Goal: Task Accomplishment & Management: Manage account settings

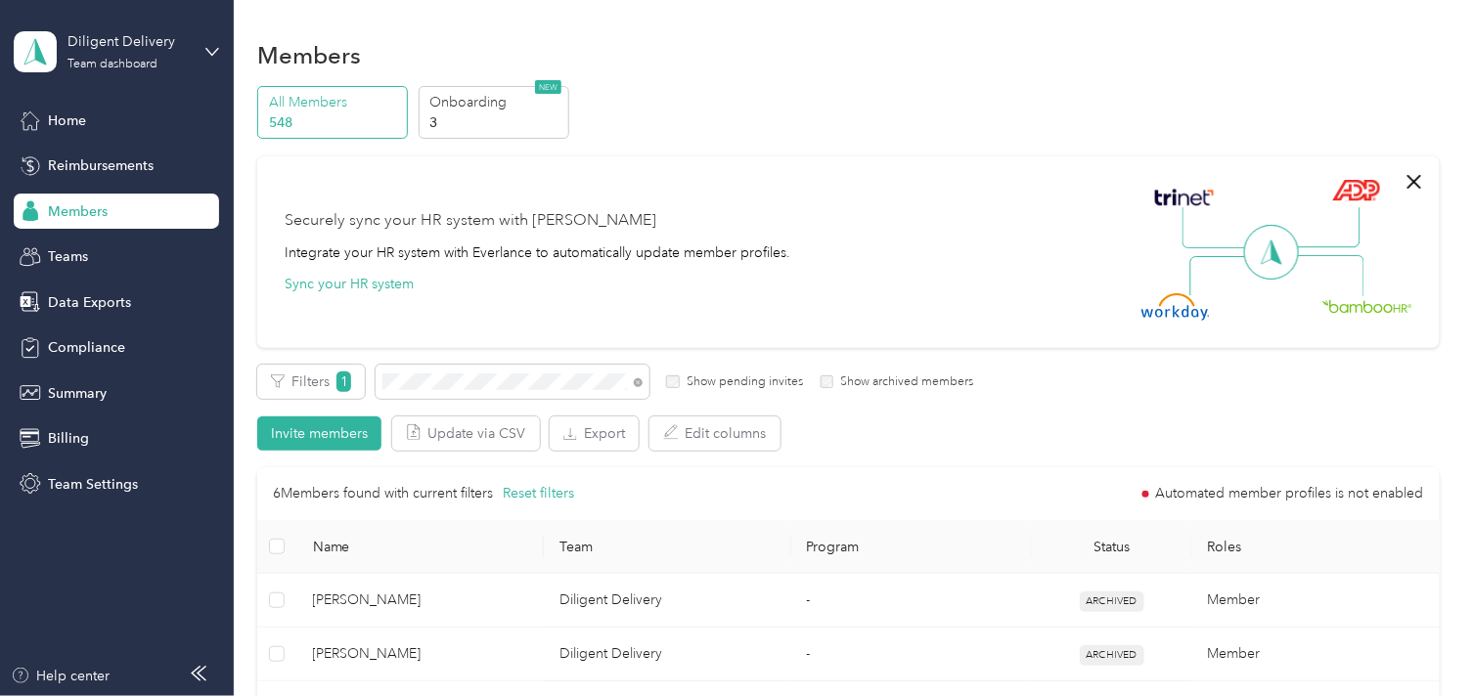
scroll to position [326, 0]
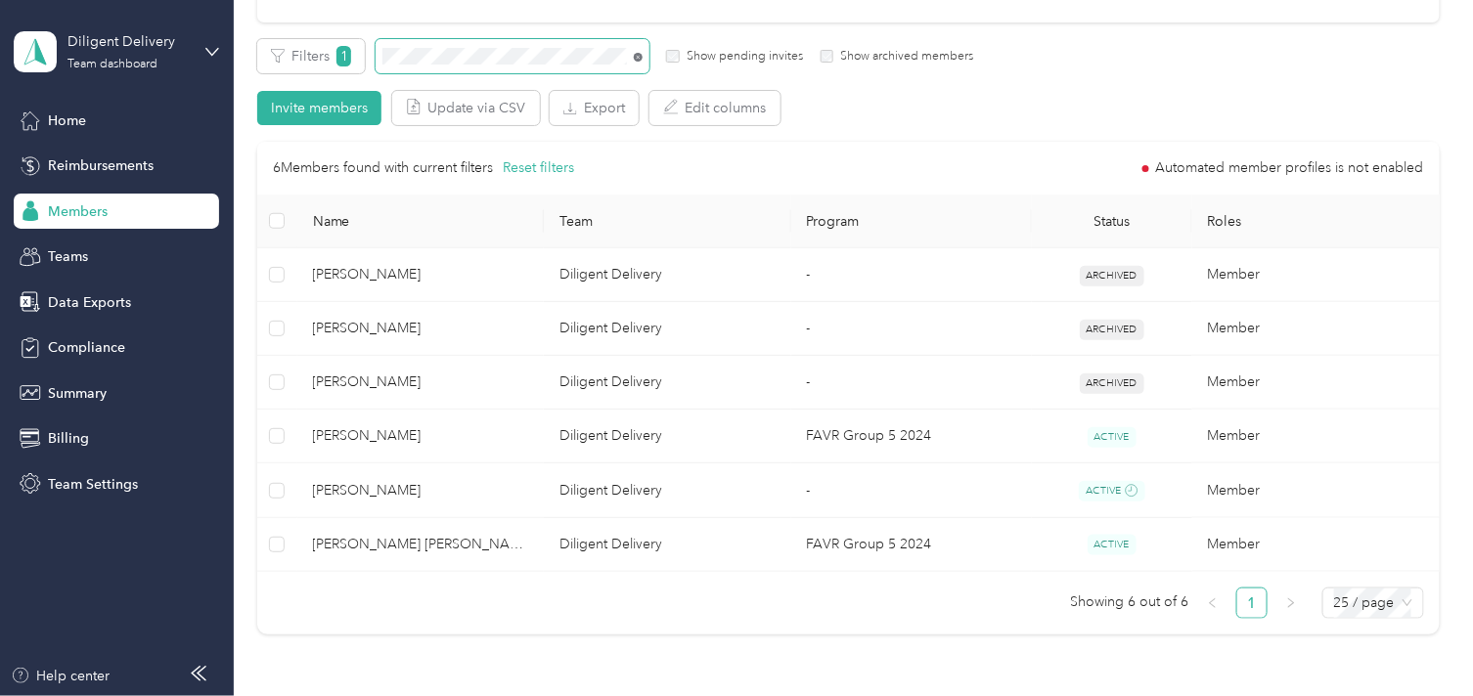
click at [634, 54] on icon at bounding box center [638, 57] width 9 height 9
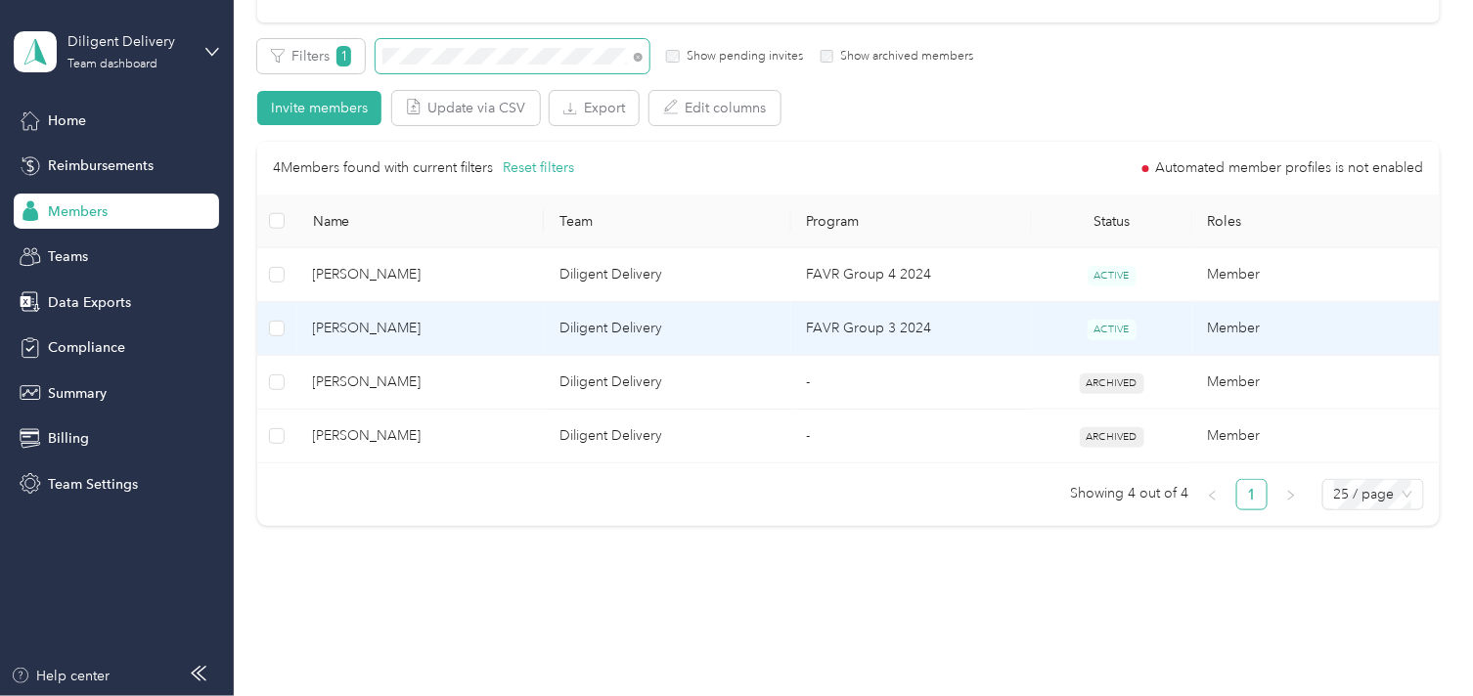
click at [432, 324] on span "[PERSON_NAME]" at bounding box center [421, 329] width 216 height 22
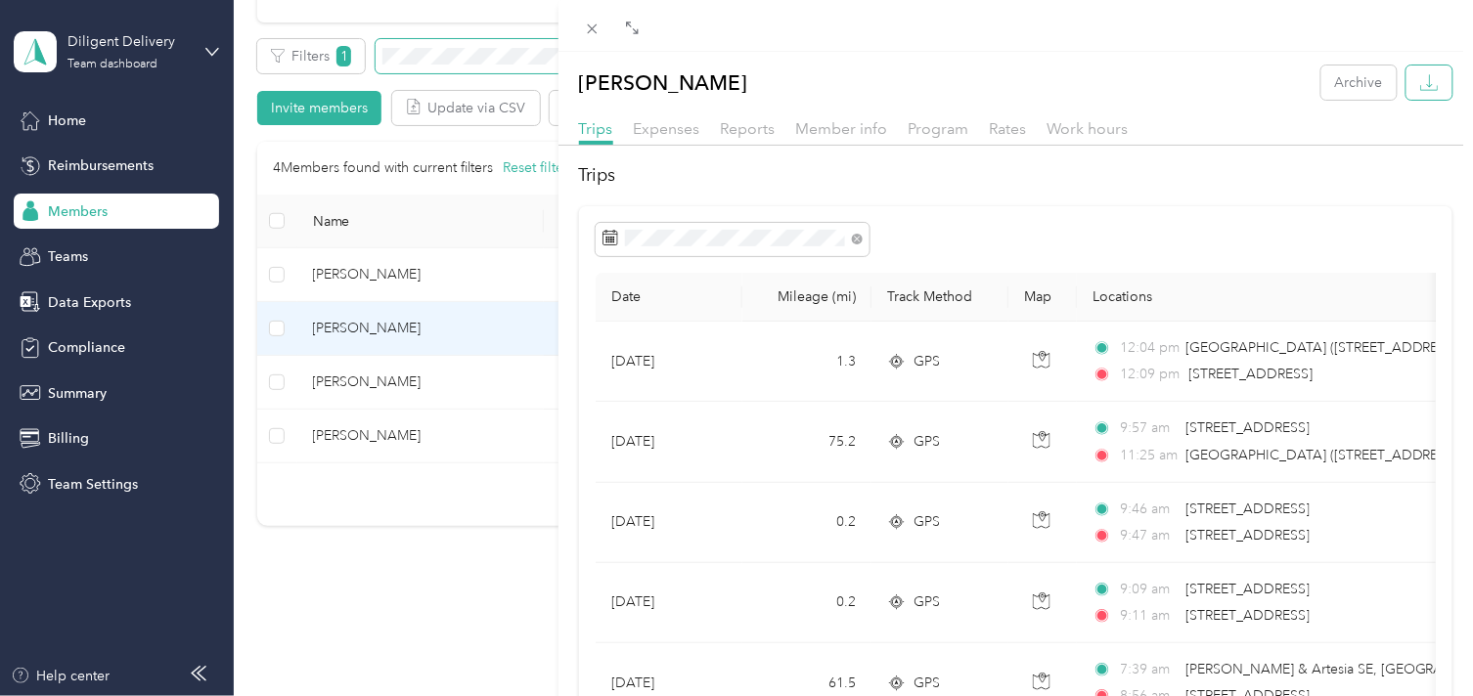
click at [1420, 86] on icon "button" at bounding box center [1429, 82] width 19 height 19
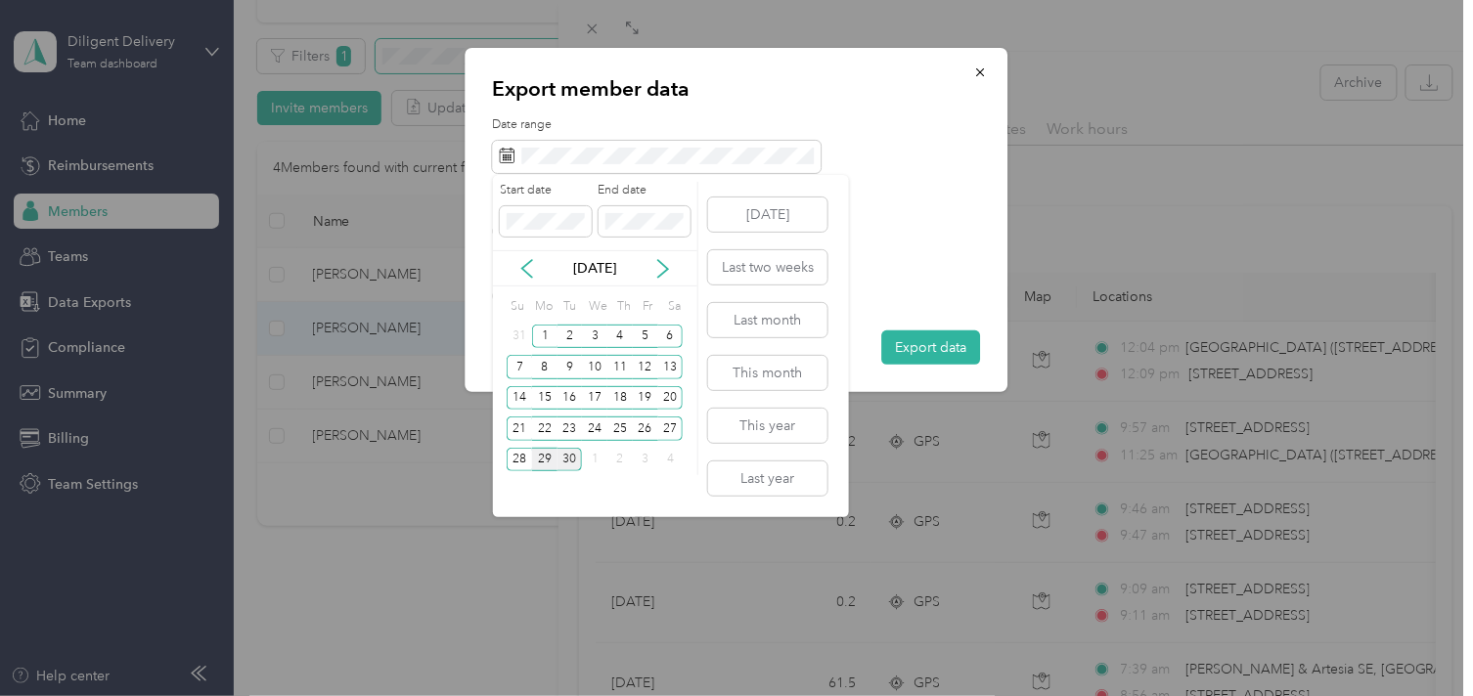
click at [533, 458] on div "29" at bounding box center [544, 460] width 25 height 24
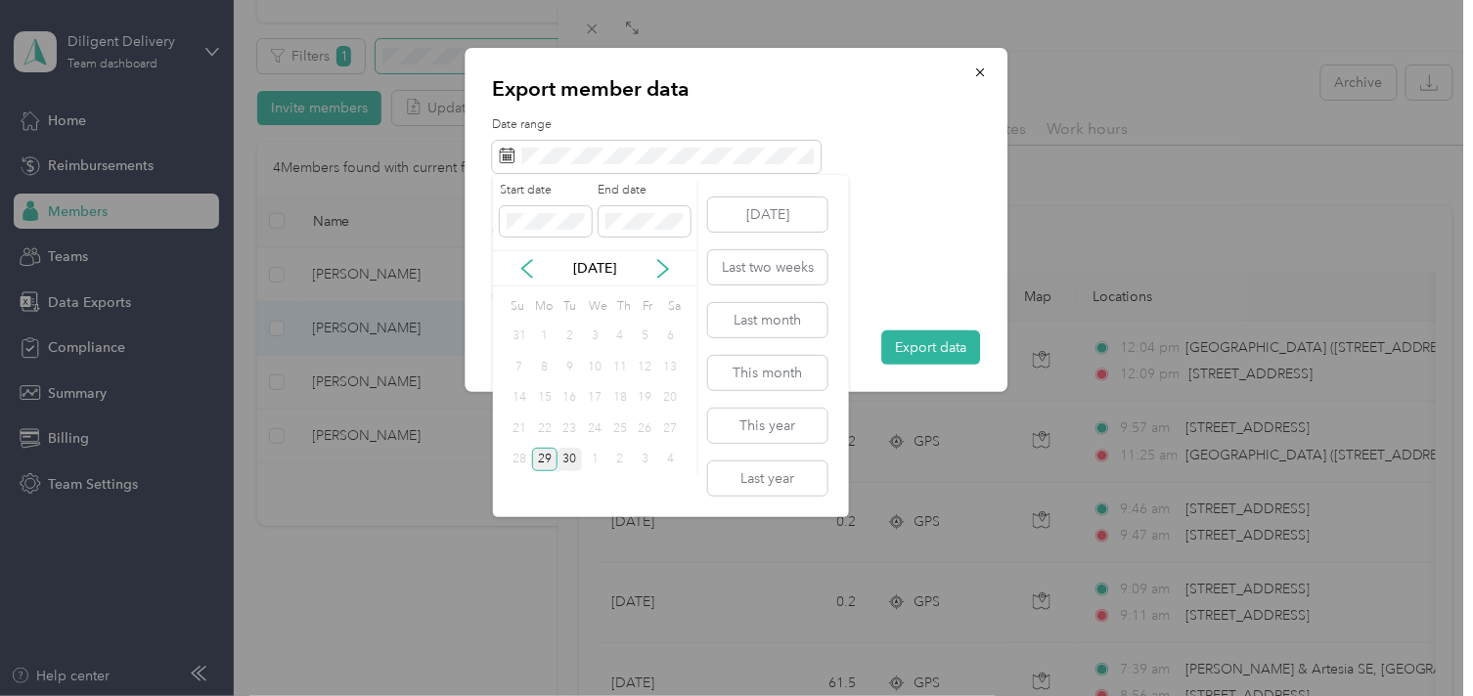
click at [533, 458] on div "29" at bounding box center [544, 460] width 25 height 24
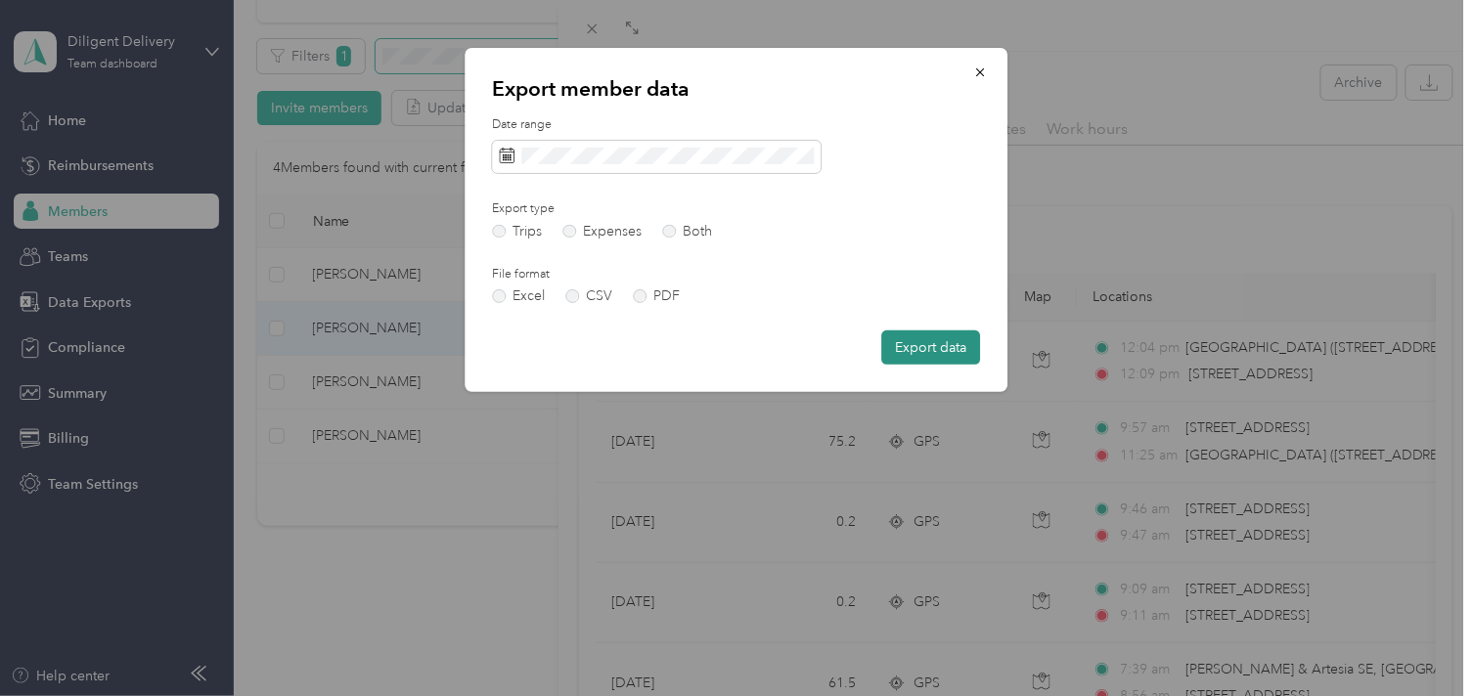
click at [939, 363] on button "Export data" at bounding box center [931, 348] width 99 height 34
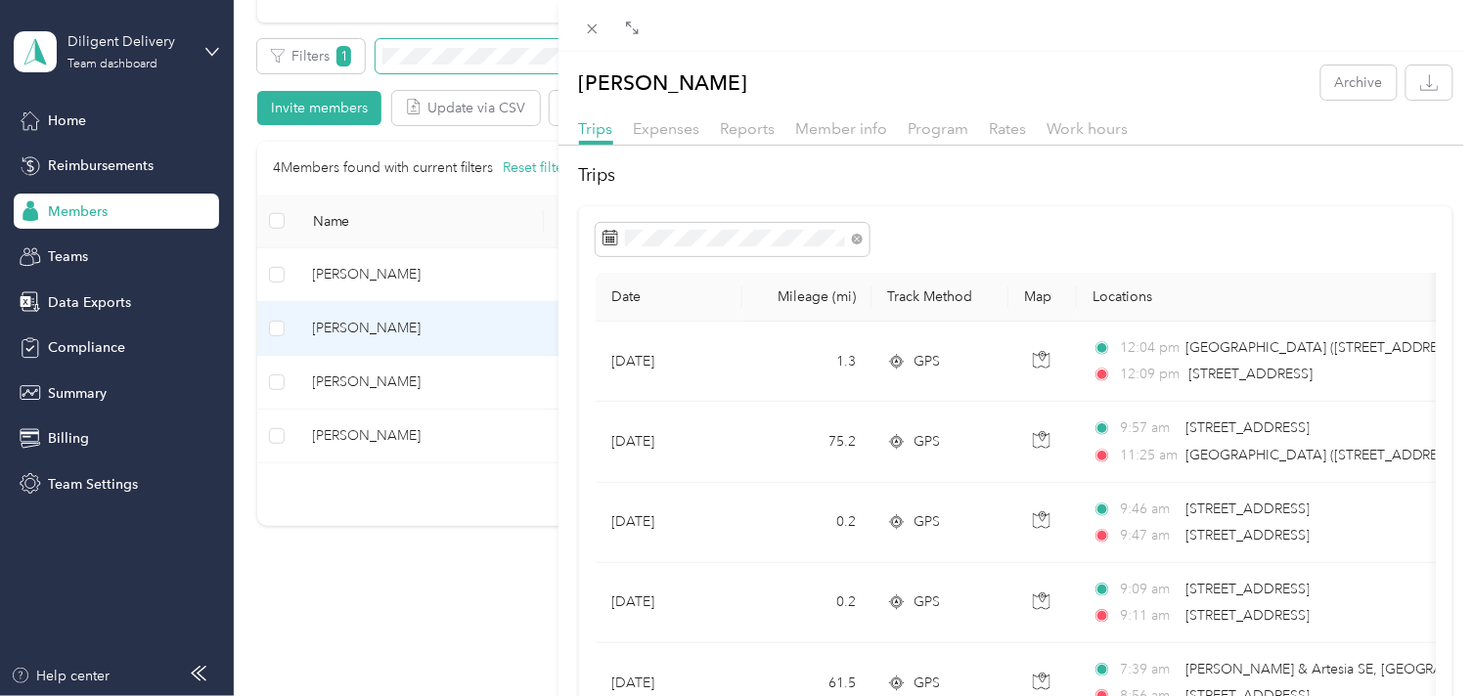
click at [450, 53] on div "[PERSON_NAME] Archive Trips Expenses Reports Member info Program Rates Work hou…" at bounding box center [736, 348] width 1473 height 696
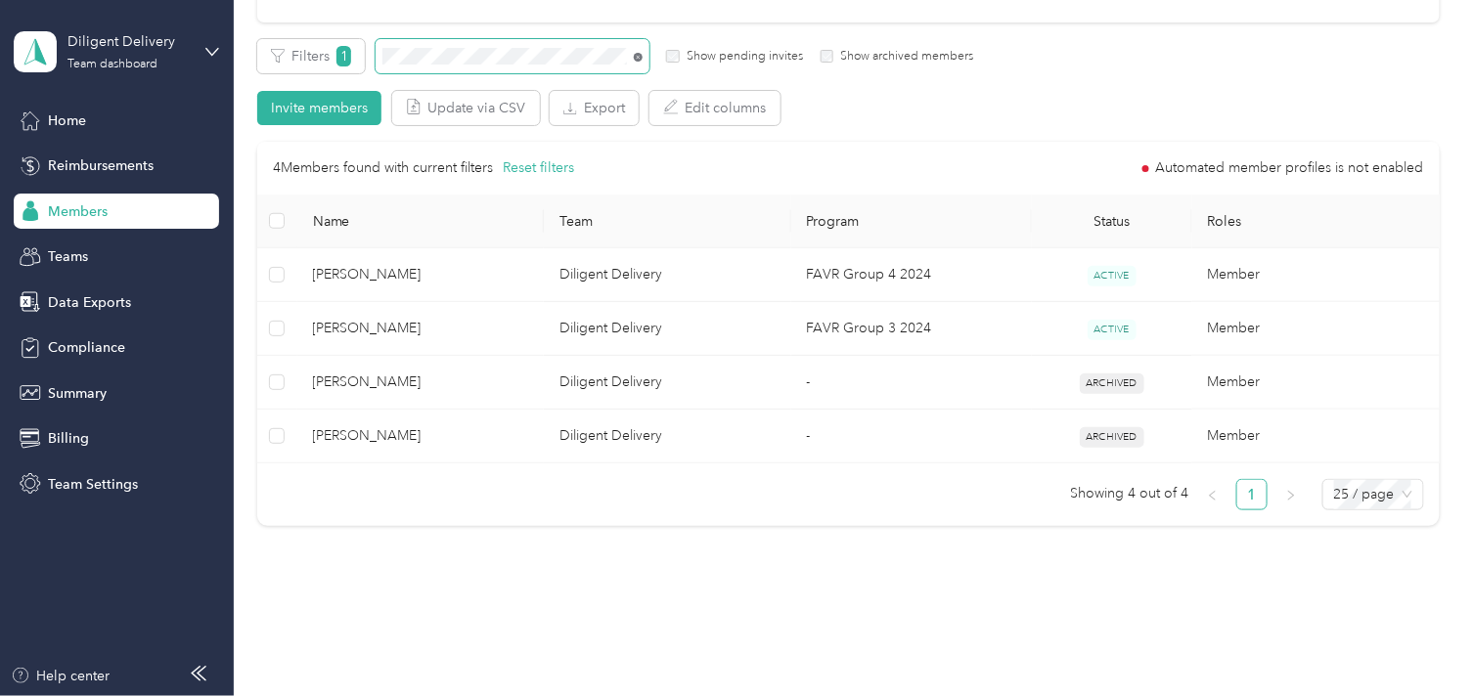
click at [638, 55] on icon at bounding box center [638, 57] width 9 height 9
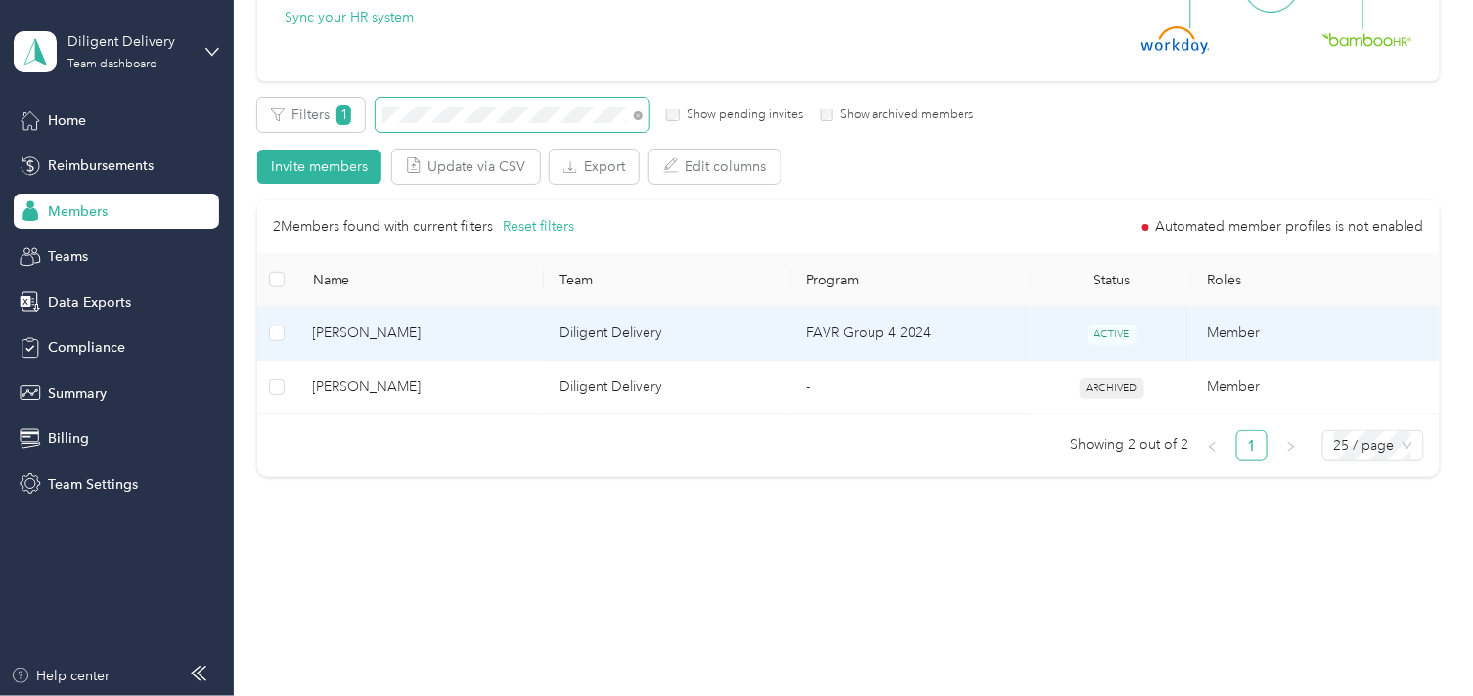
scroll to position [267, 0]
click at [458, 334] on span "[PERSON_NAME]" at bounding box center [421, 334] width 216 height 22
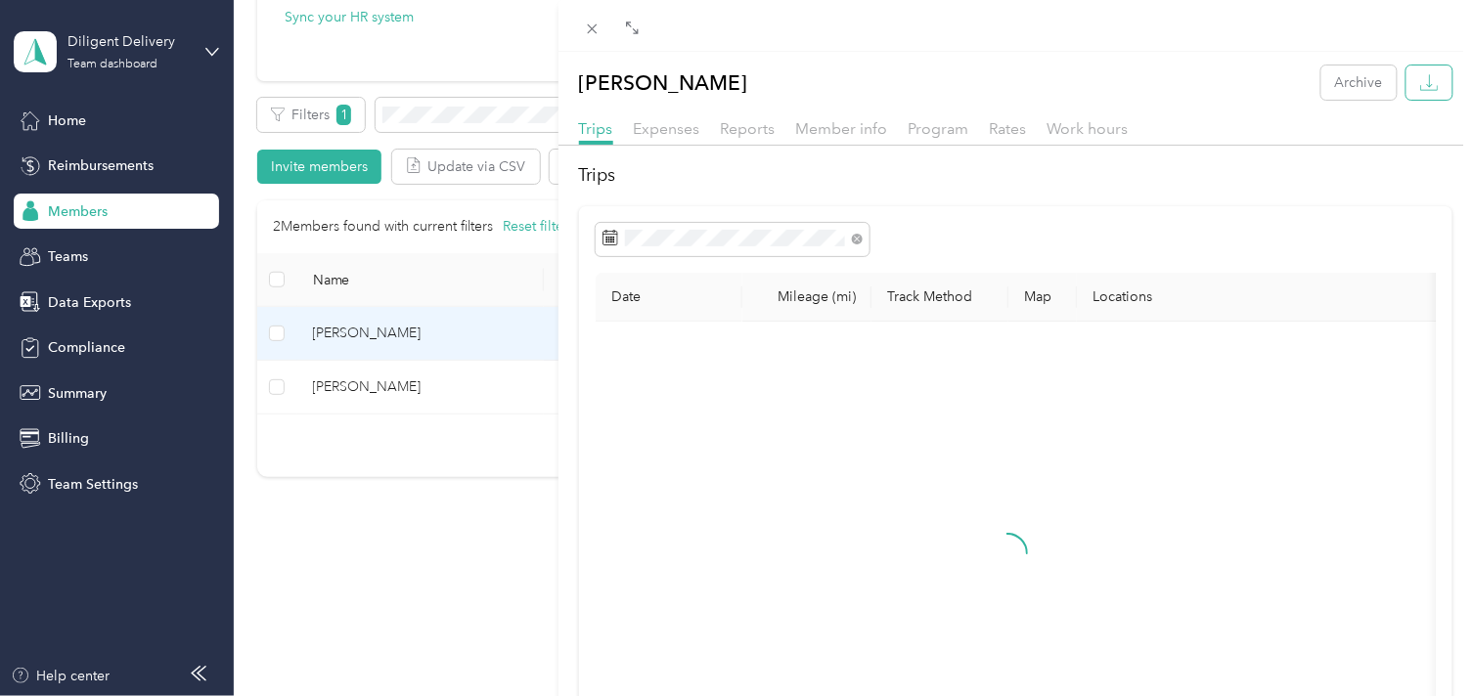
click at [1420, 83] on icon "button" at bounding box center [1429, 82] width 19 height 19
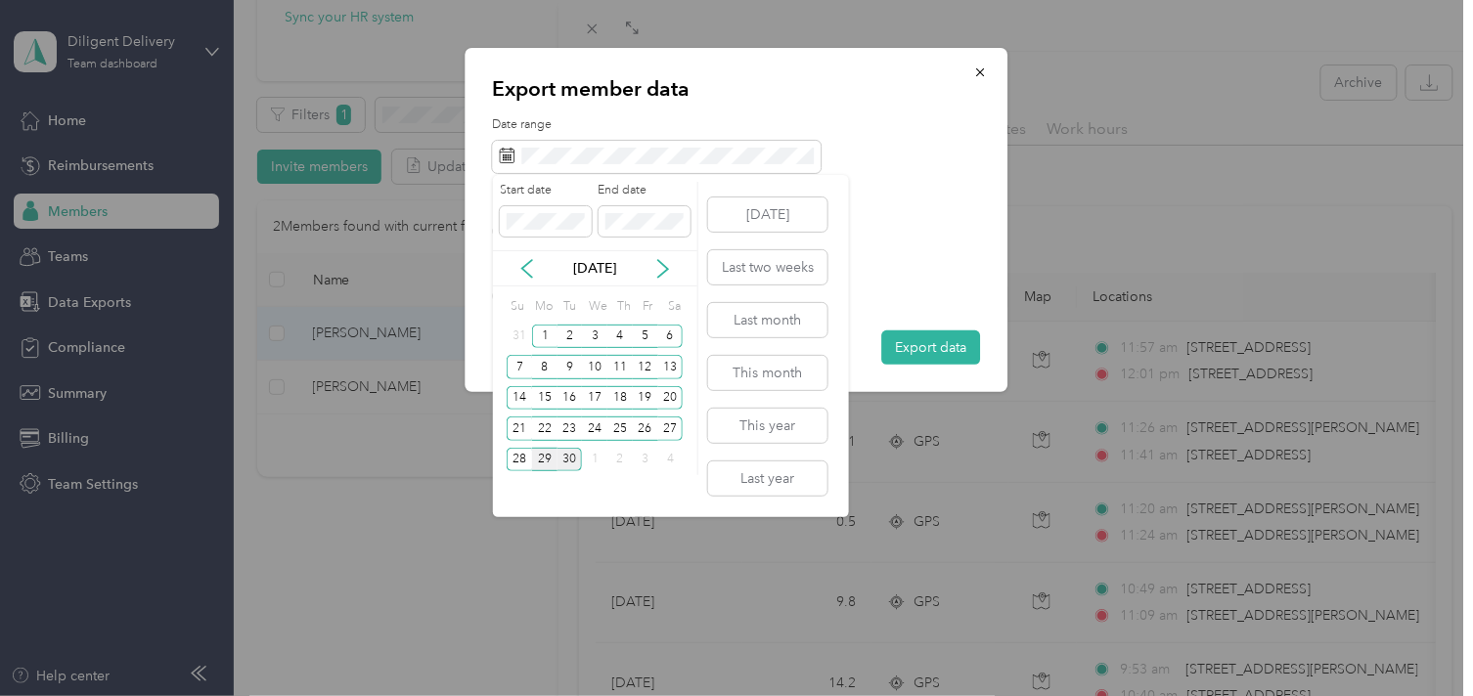
click at [542, 454] on div "29" at bounding box center [544, 460] width 25 height 24
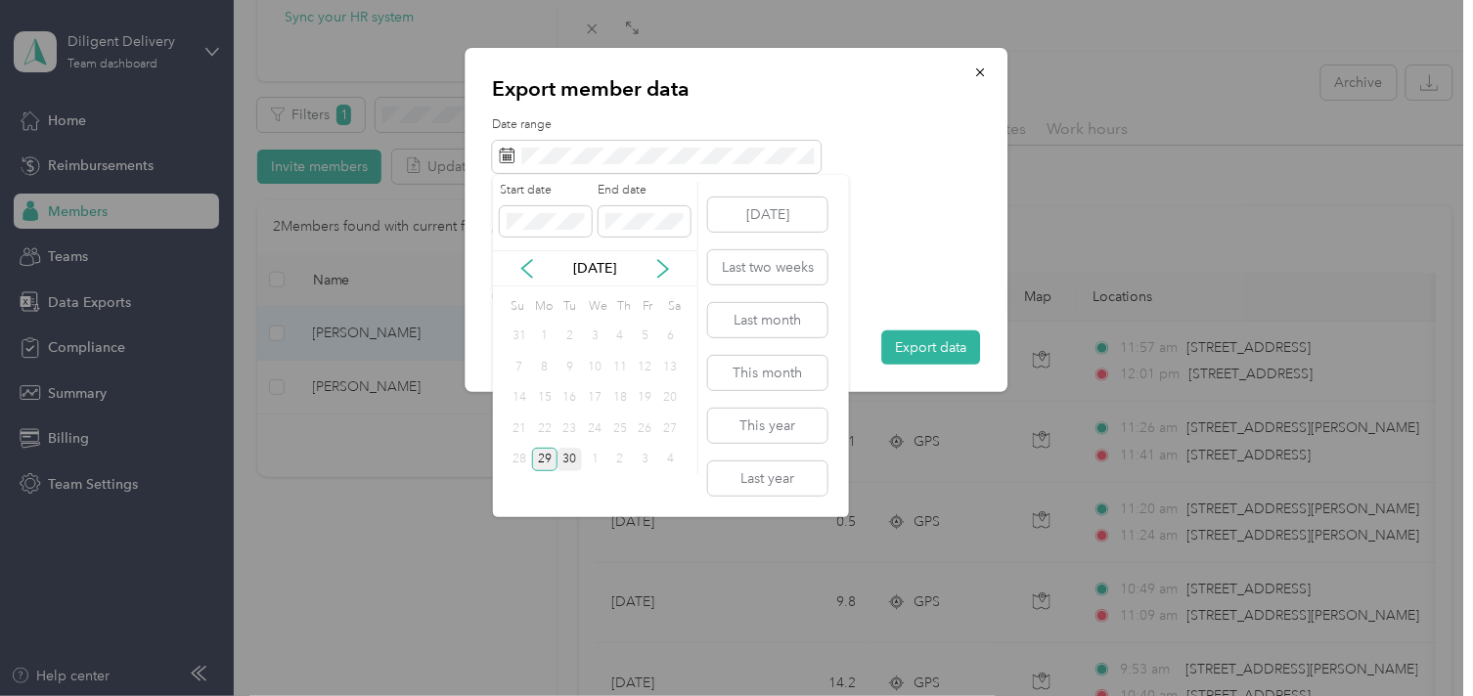
click at [543, 454] on div "29" at bounding box center [544, 460] width 25 height 24
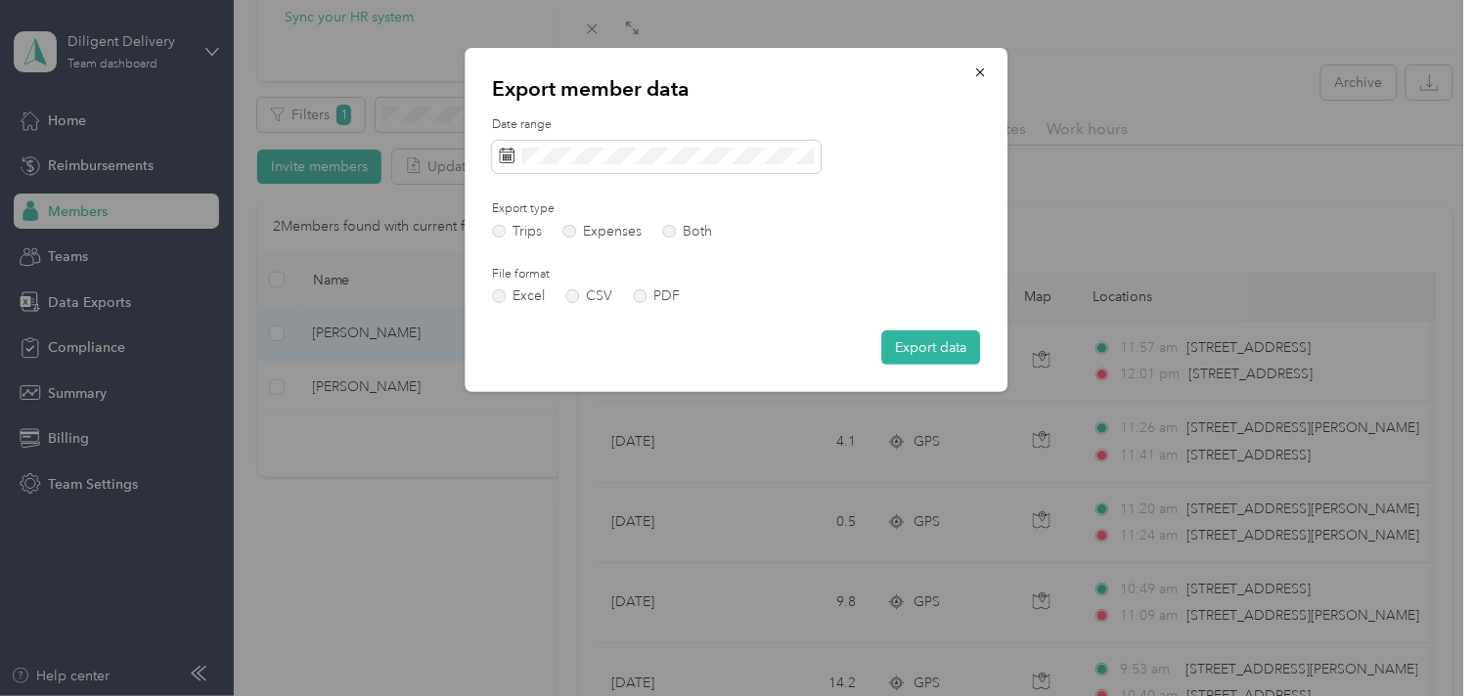
click at [925, 349] on button "Export data" at bounding box center [931, 348] width 99 height 34
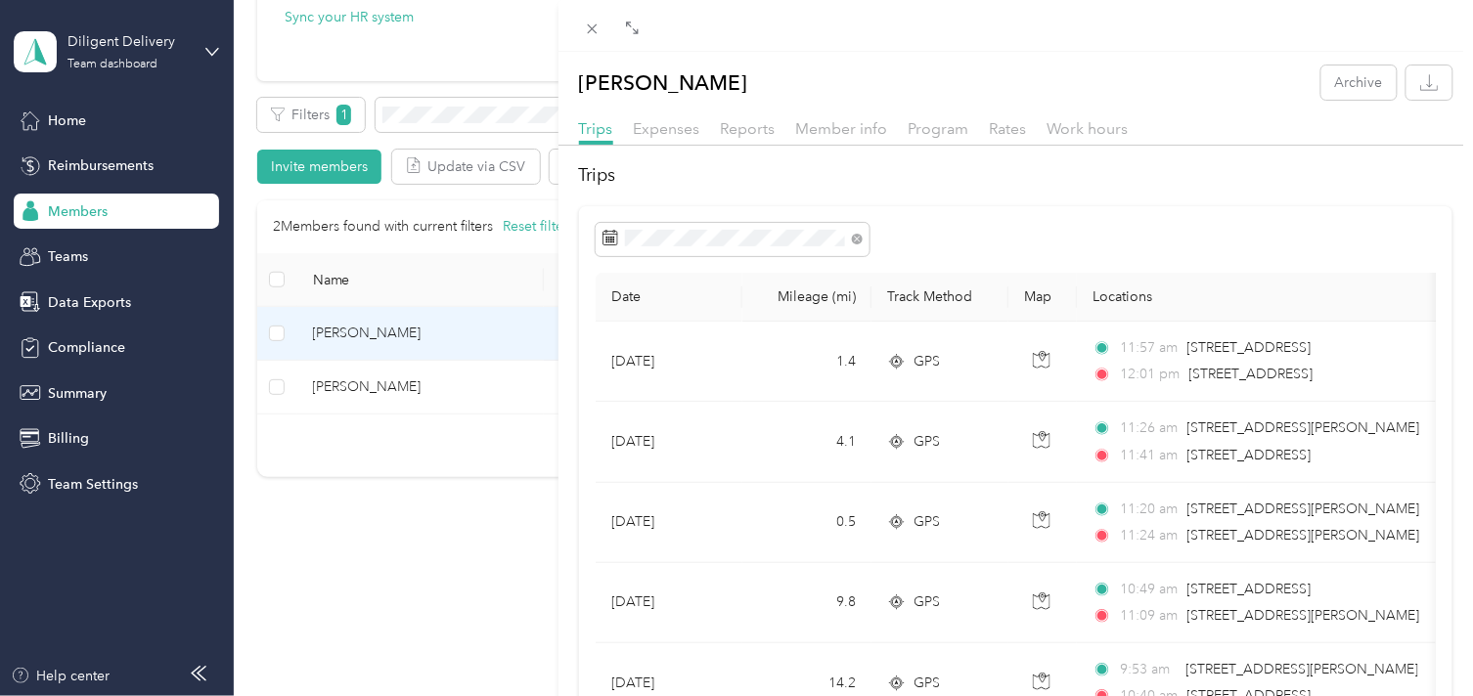
click at [445, 114] on div "[PERSON_NAME] Archive Trips Expenses Reports Member info Program Rates Work hou…" at bounding box center [736, 348] width 1473 height 696
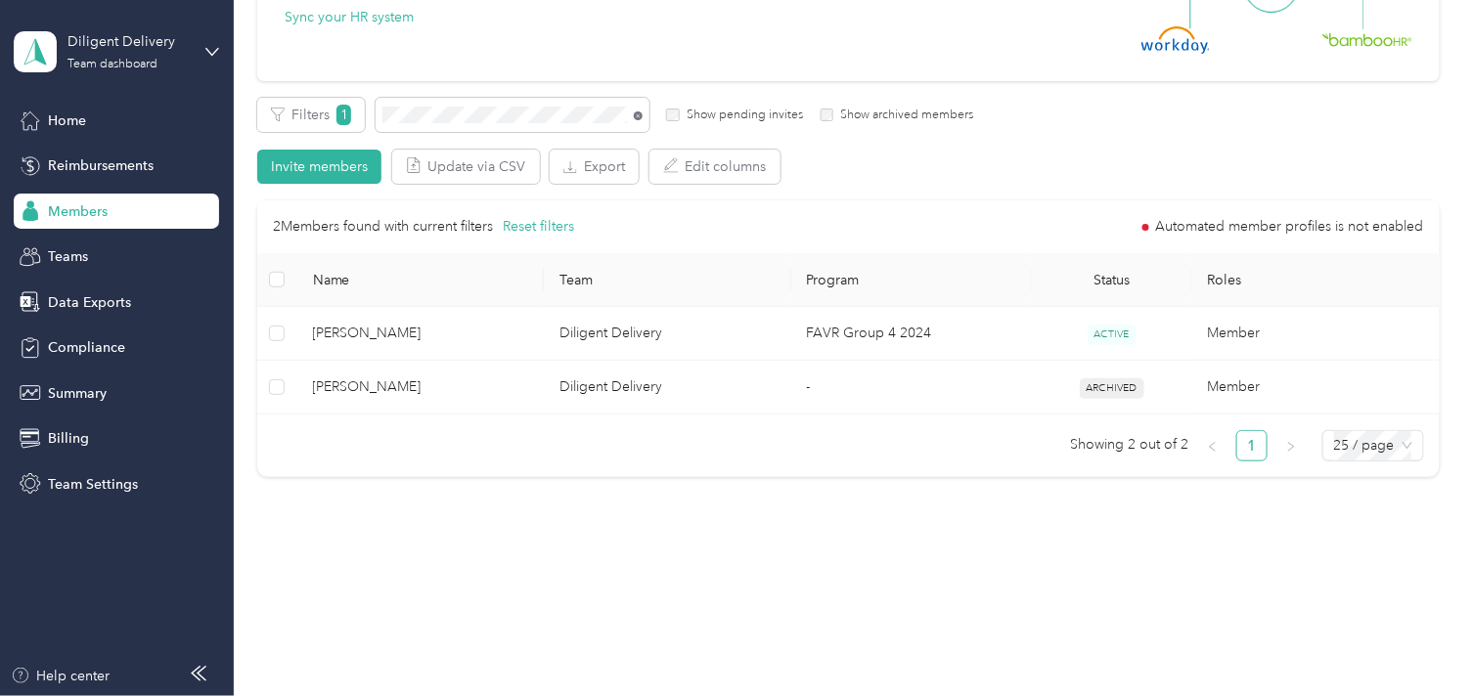
click at [637, 115] on icon at bounding box center [638, 116] width 4 height 4
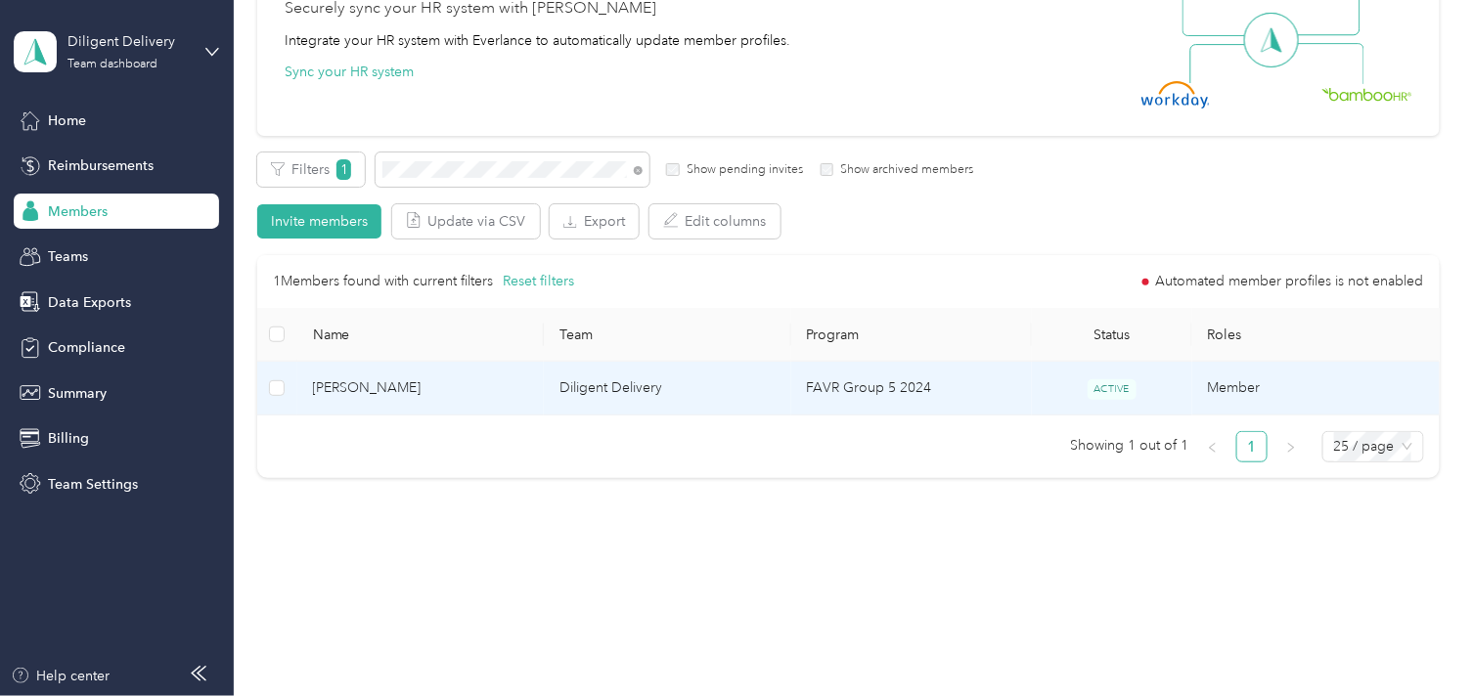
click at [475, 382] on span "[PERSON_NAME]" at bounding box center [421, 389] width 216 height 22
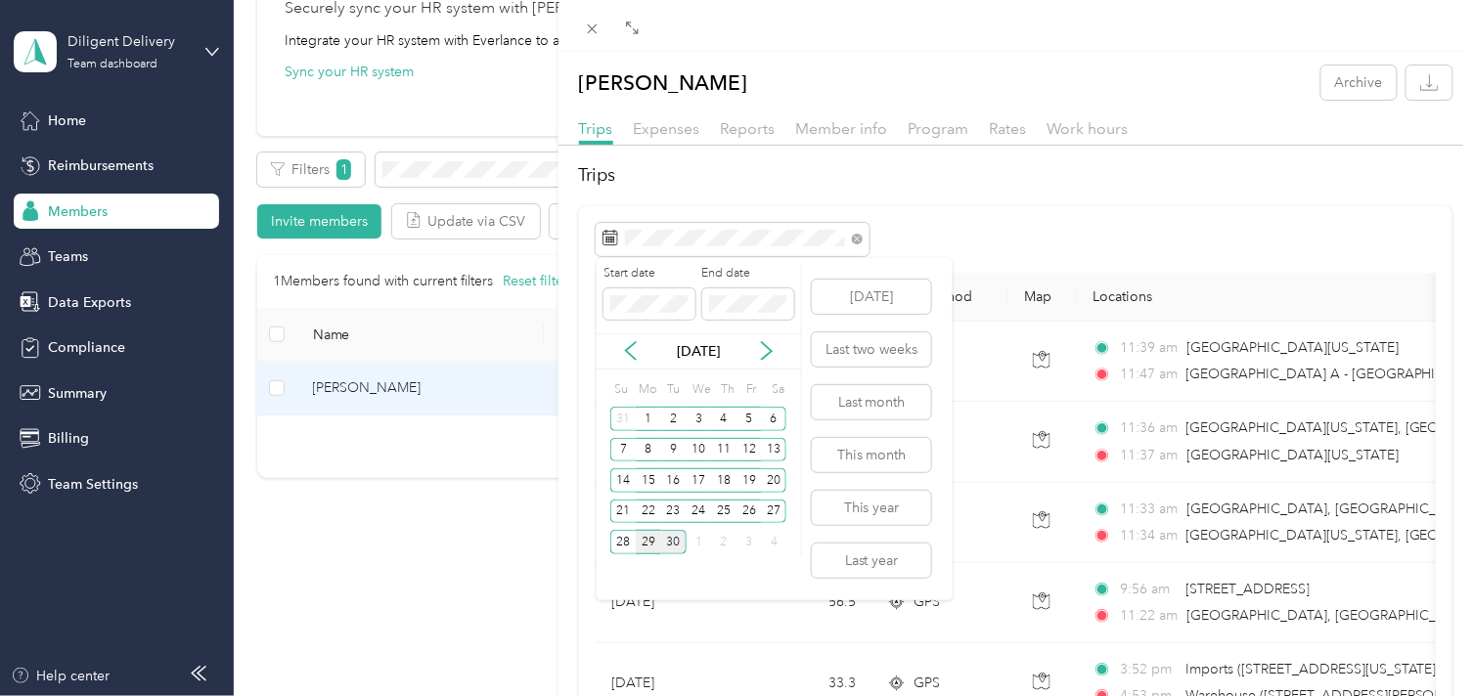
click at [642, 542] on div "29" at bounding box center [648, 542] width 25 height 24
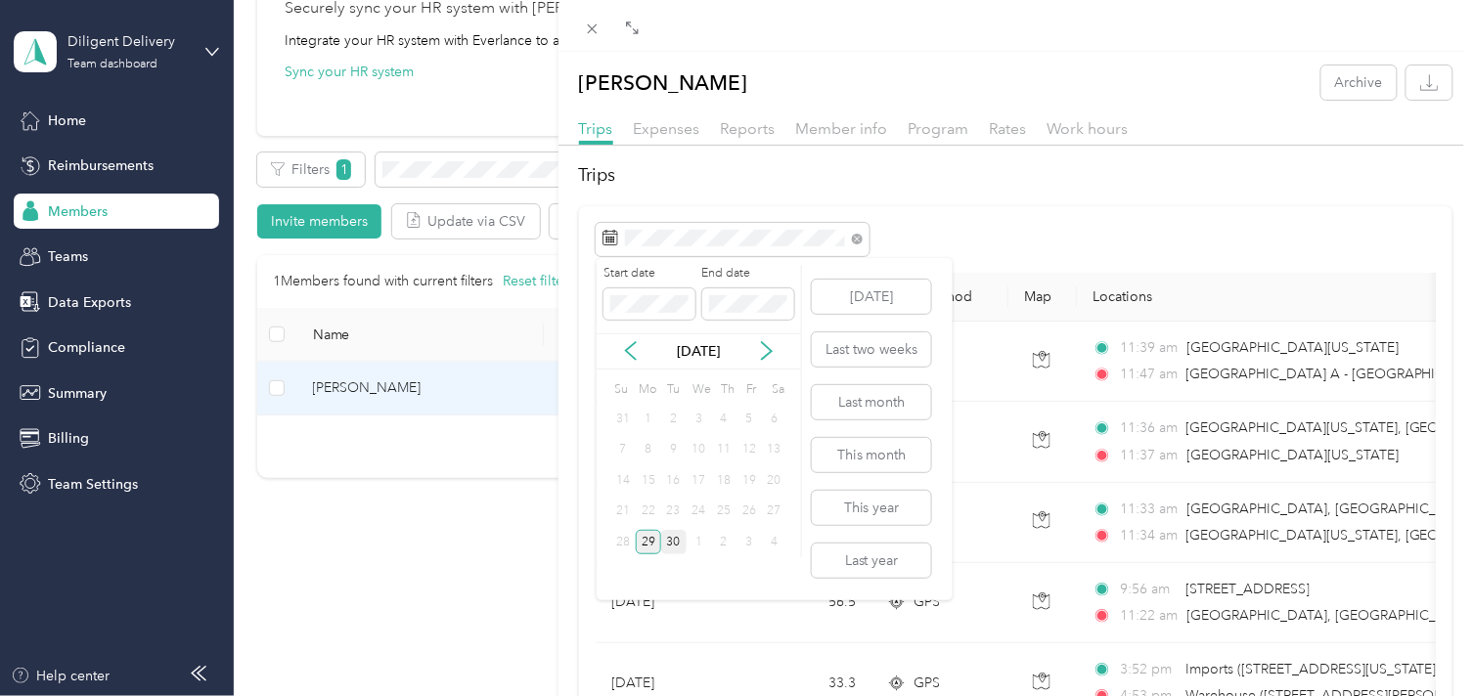
click at [642, 542] on div "29" at bounding box center [648, 542] width 25 height 24
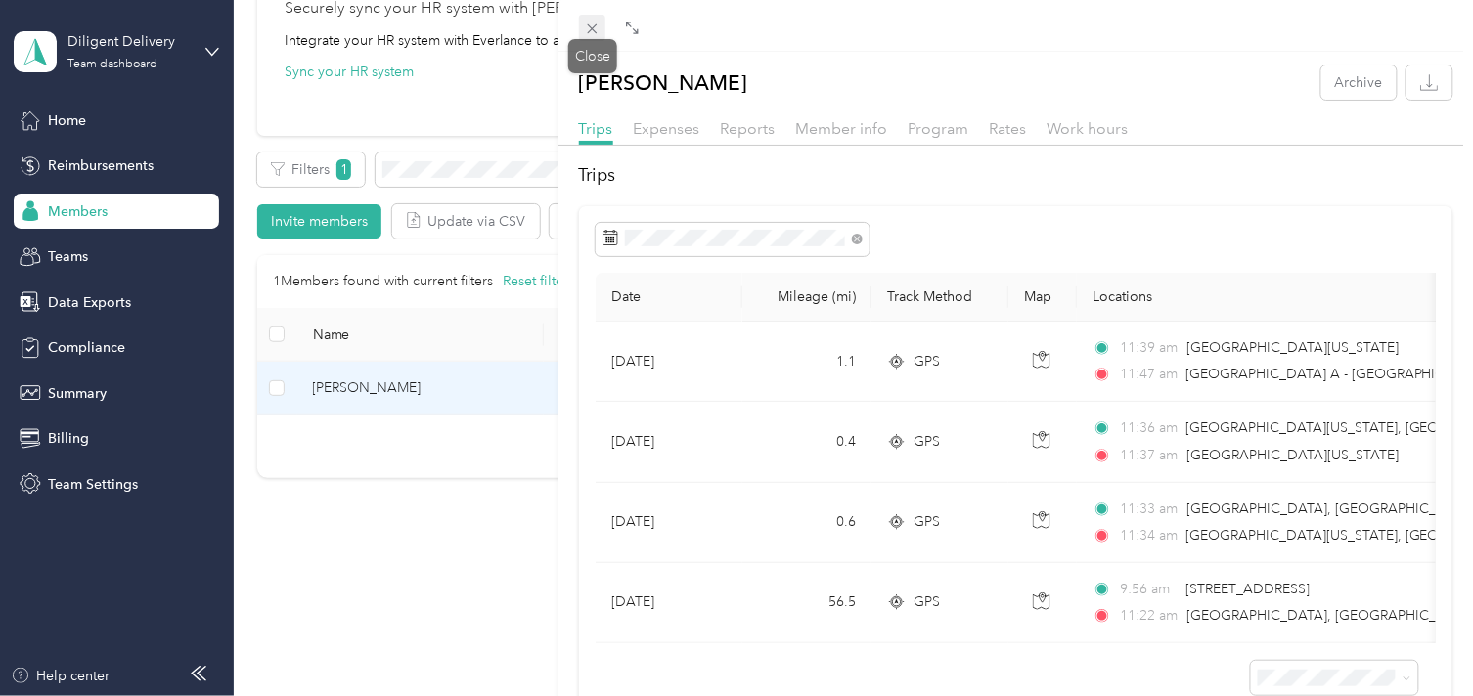
click at [593, 26] on icon at bounding box center [592, 29] width 17 height 17
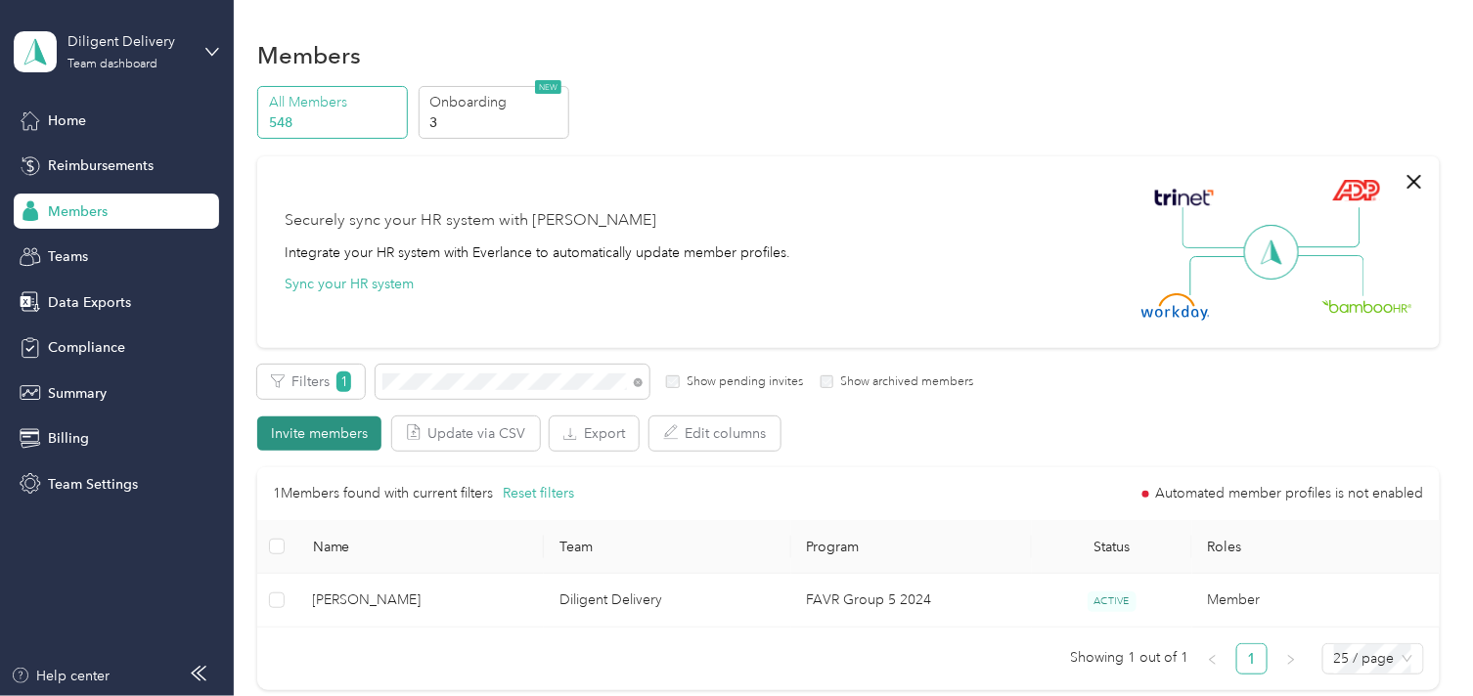
click at [319, 436] on button "Invite members" at bounding box center [319, 434] width 124 height 34
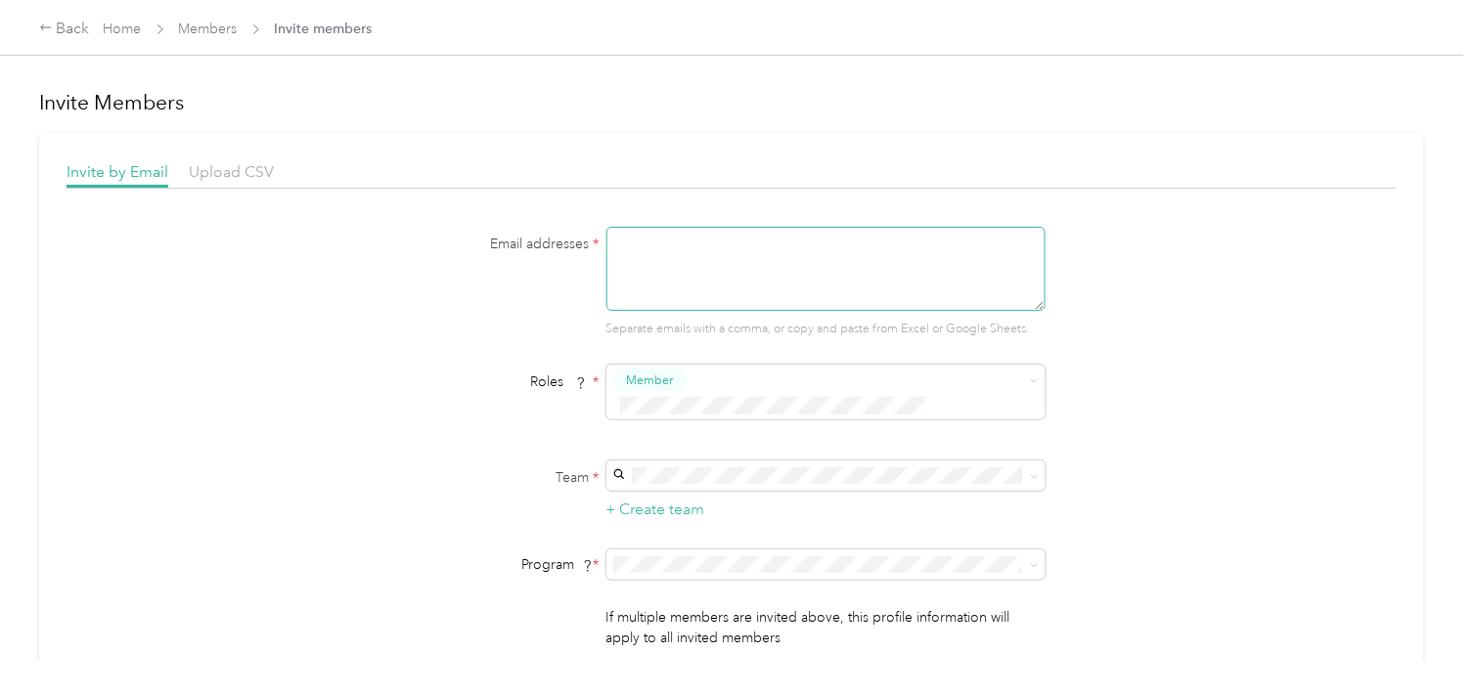
click at [619, 240] on textarea at bounding box center [825, 269] width 439 height 84
paste textarea "[EMAIL_ADDRESS][DOMAIN_NAME]"
type textarea "[EMAIL_ADDRESS][DOMAIN_NAME]"
click at [721, 560] on p "[PERSON_NAME] +14 more" at bounding box center [823, 569] width 412 height 21
click at [701, 298] on span "Pilot Group (CPM)" at bounding box center [673, 294] width 112 height 17
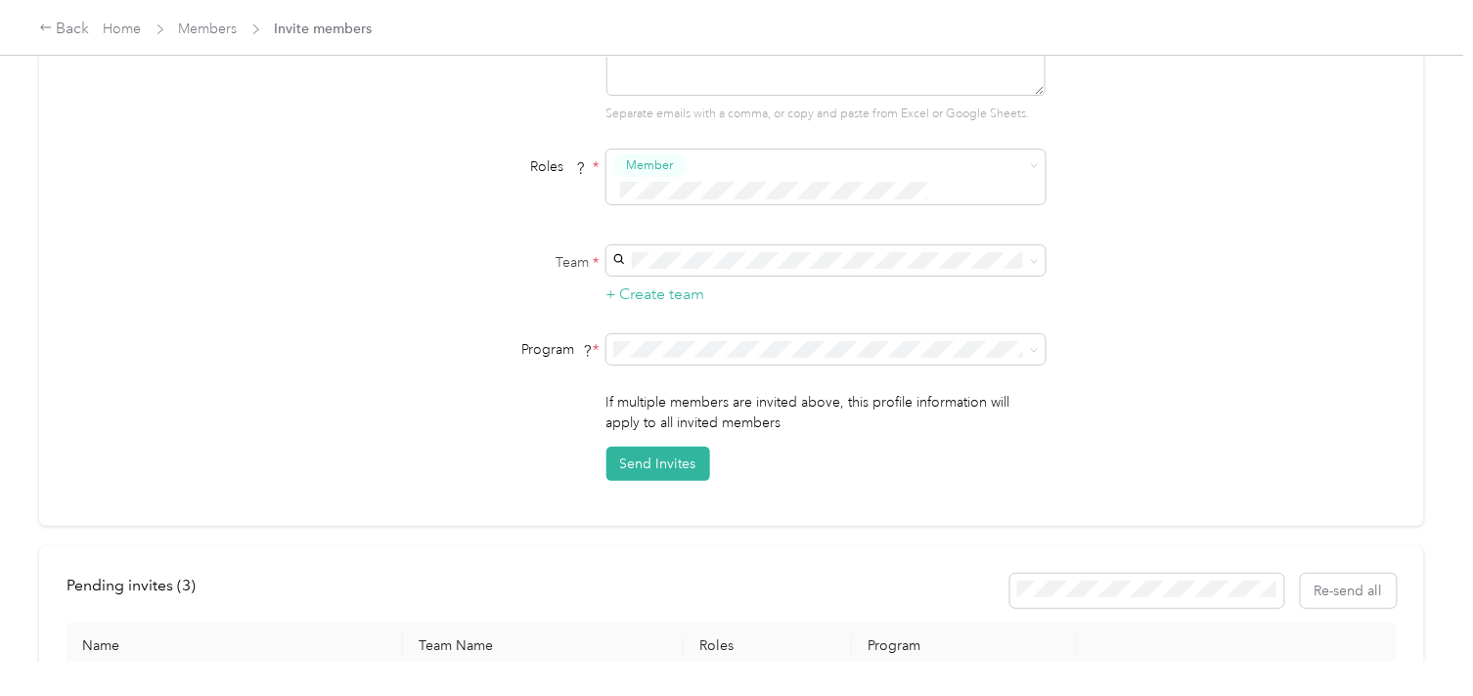
scroll to position [217, 0]
click at [652, 445] on button "Send Invites" at bounding box center [658, 462] width 104 height 34
click at [610, 572] on div "Pending invites ( 4 ) Re-send all" at bounding box center [732, 589] width 1330 height 34
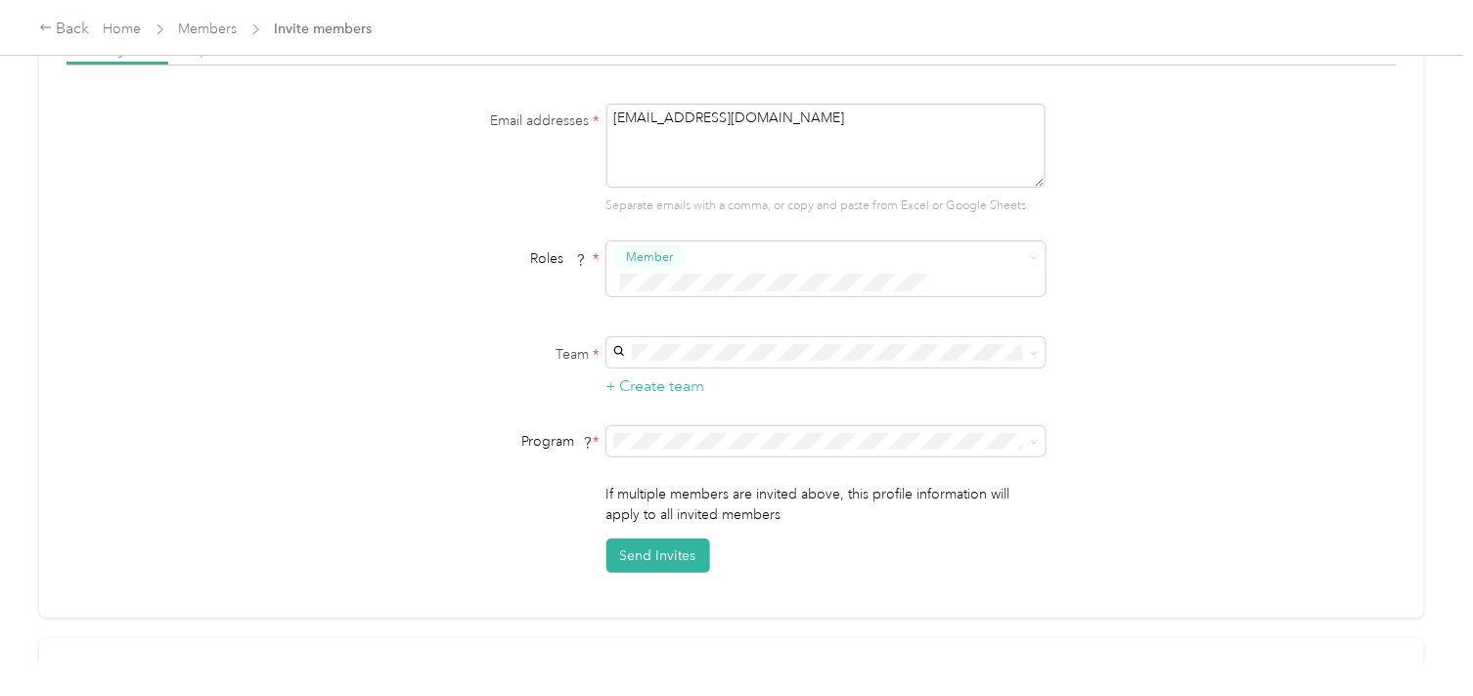
scroll to position [0, 0]
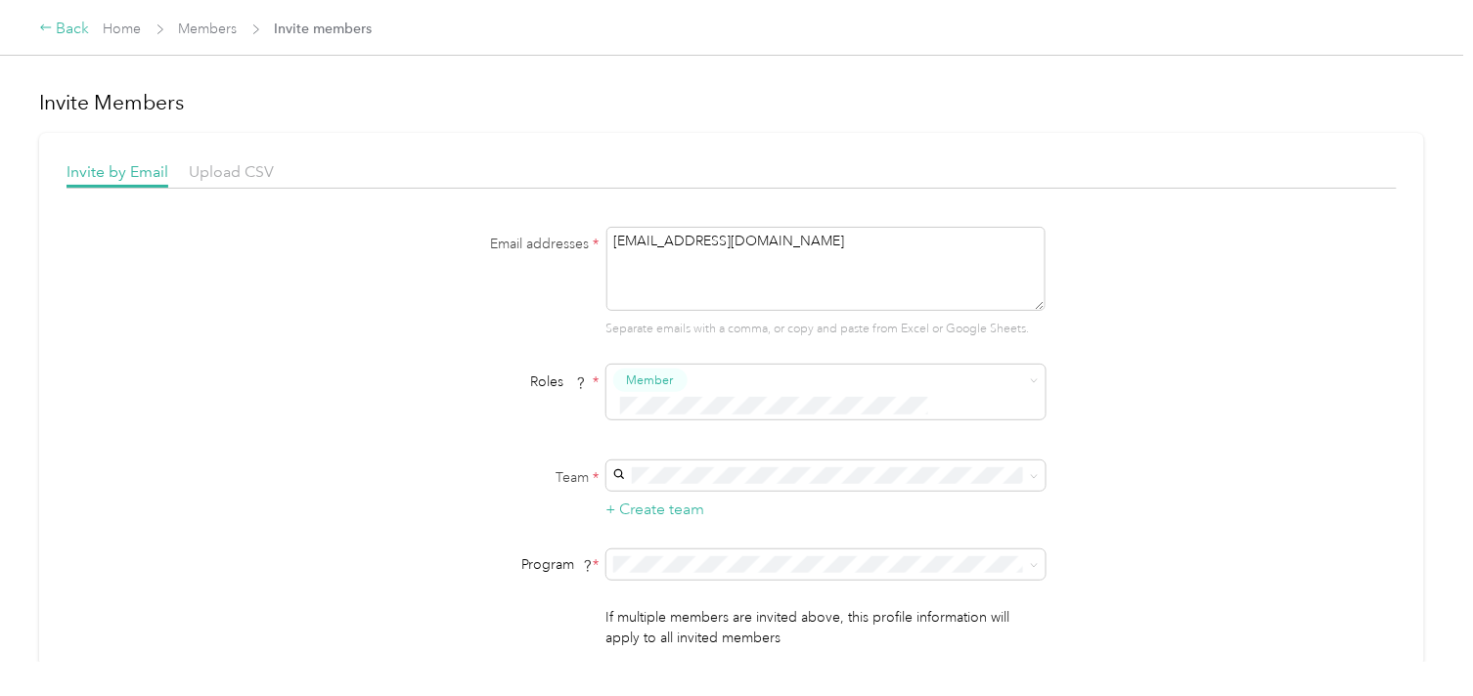
click at [82, 29] on div "Back" at bounding box center [64, 29] width 51 height 23
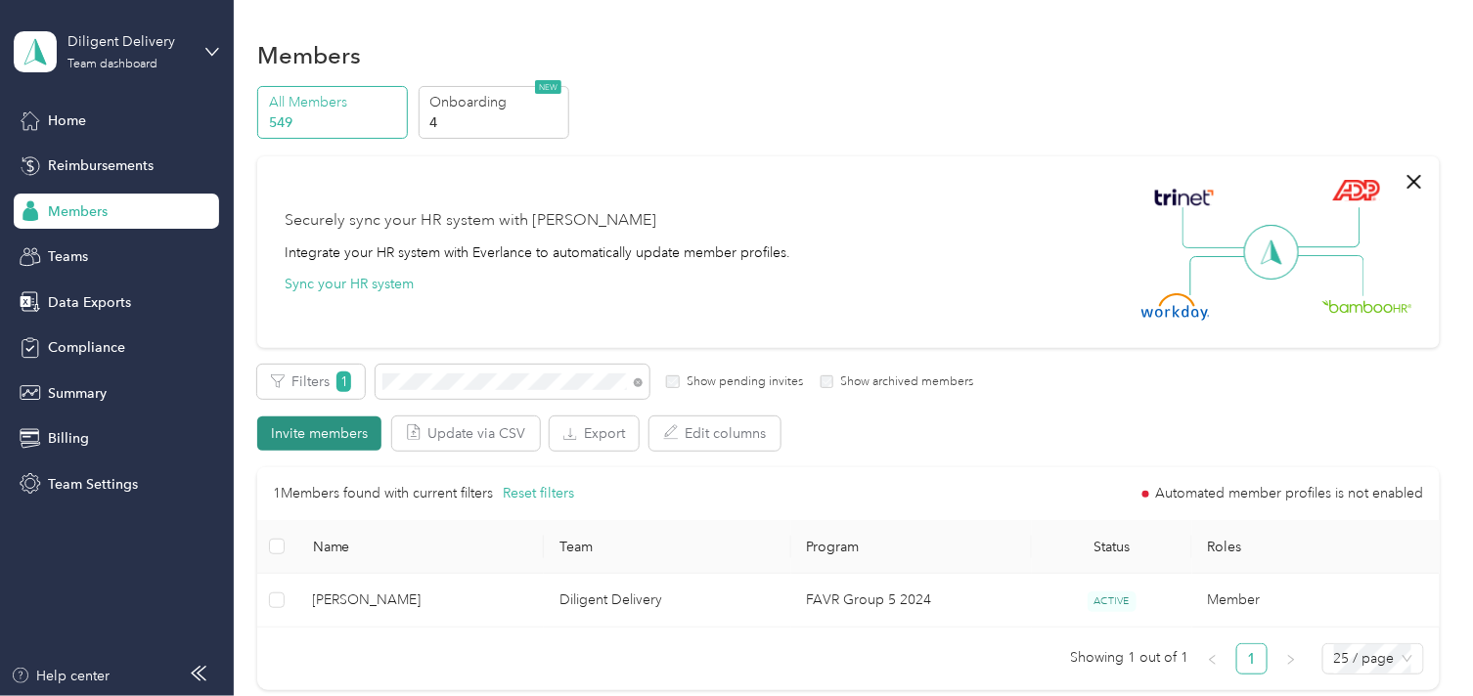
click at [278, 434] on button "Invite members" at bounding box center [319, 434] width 124 height 34
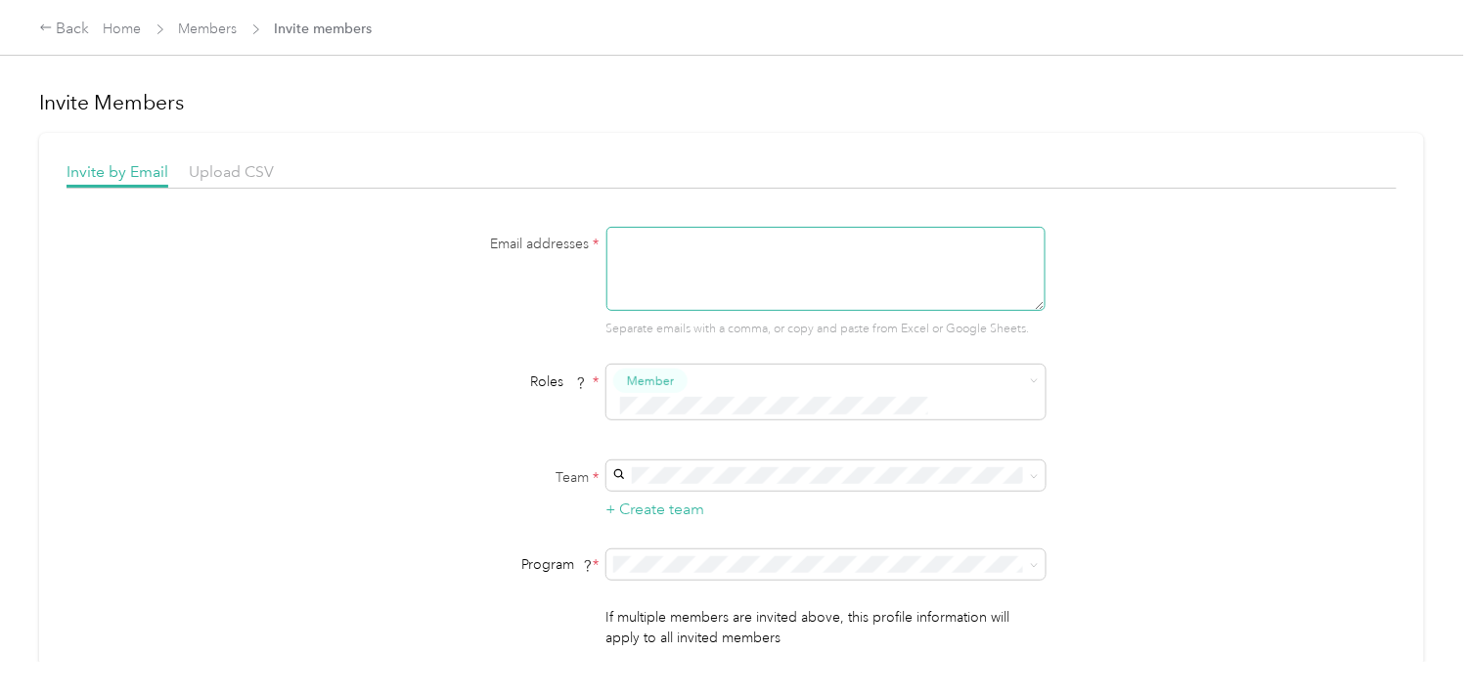
click at [631, 241] on textarea at bounding box center [825, 269] width 439 height 84
paste textarea "[EMAIL_ADDRESS][DOMAIN_NAME]"
type textarea "[EMAIL_ADDRESS][DOMAIN_NAME]"
click at [670, 293] on span "Pilot Group (CPM)" at bounding box center [673, 300] width 112 height 17
drag, startPoint x: 688, startPoint y: 550, endPoint x: 673, endPoint y: 574, distance: 28.5
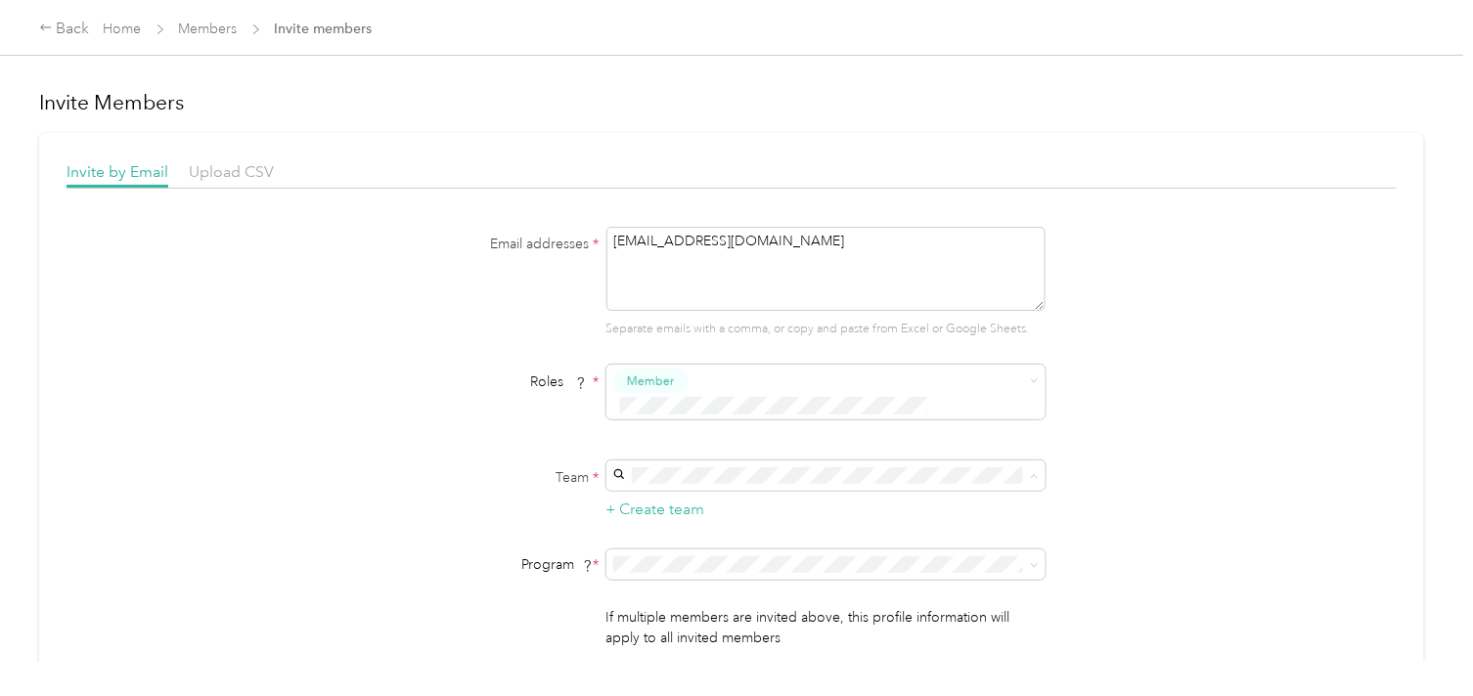
click at [686, 550] on div "Diligent Delivery [PERSON_NAME] +14 more" at bounding box center [823, 556] width 412 height 45
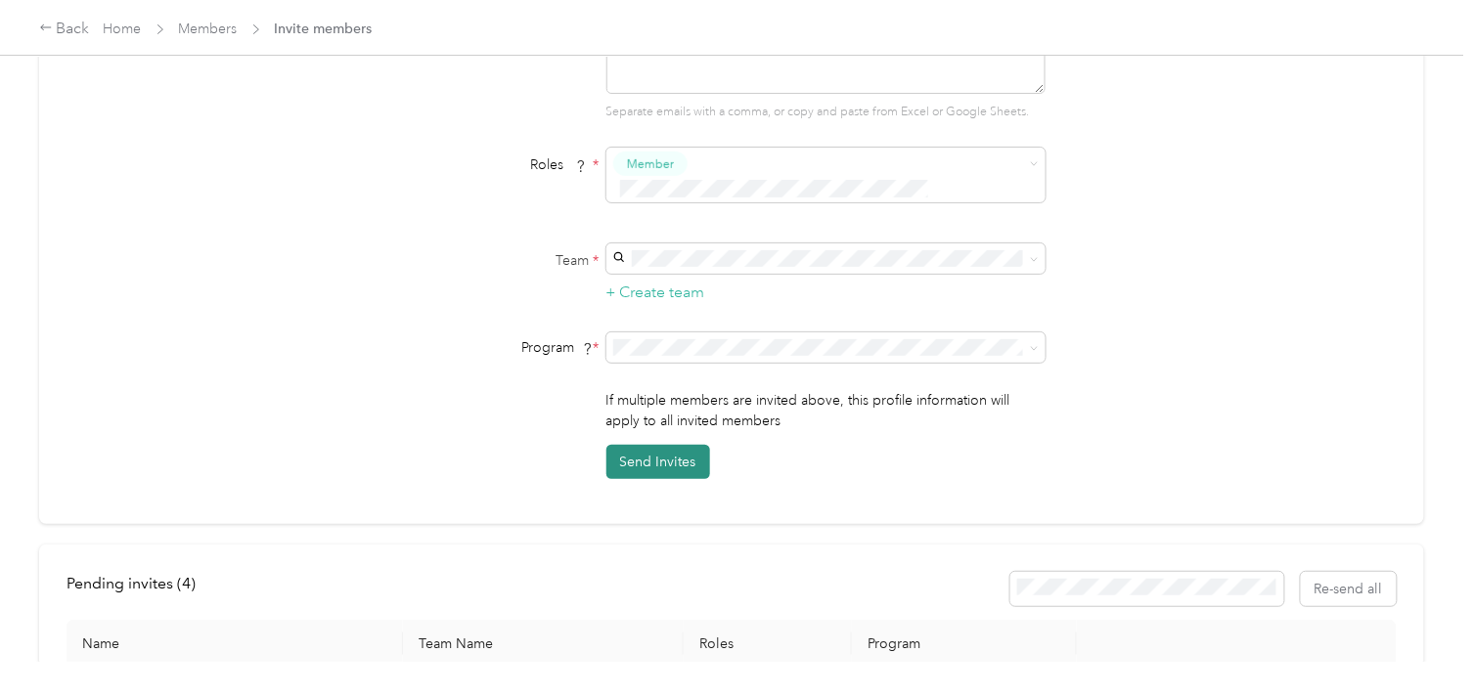
click at [671, 445] on button "Send Invites" at bounding box center [658, 462] width 104 height 34
